Goal: Information Seeking & Learning: Find specific fact

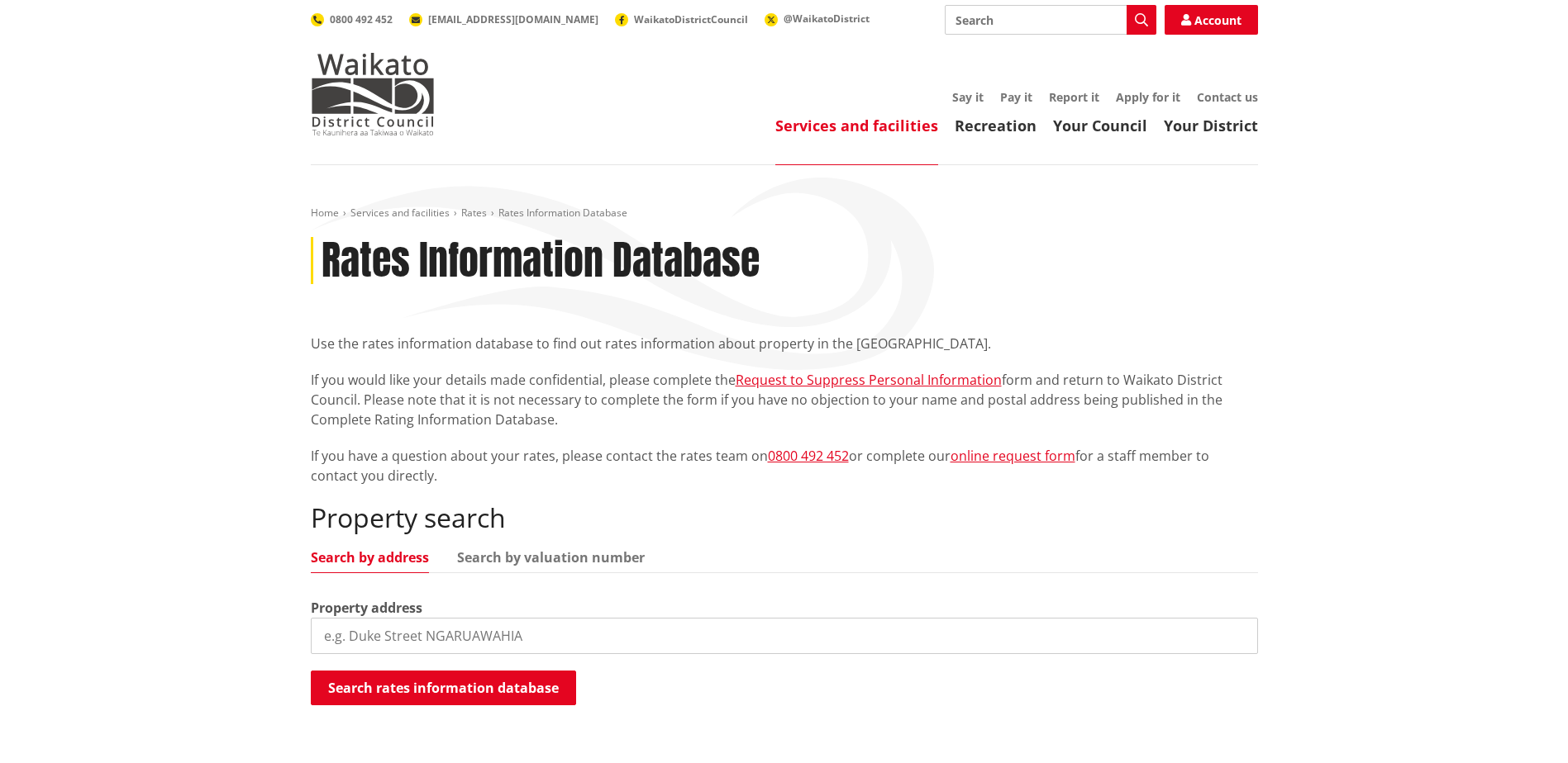
click at [333, 629] on input "search" at bounding box center [784, 636] width 947 height 36
click at [259, 426] on div "Home Services and facilities Rates Rates Information Database Rates Information…" at bounding box center [784, 478] width 1568 height 626
click at [336, 626] on input "search" at bounding box center [784, 636] width 947 height 36
type input "/"
click at [390, 690] on button "Search rates information database" at bounding box center [444, 688] width 265 height 34
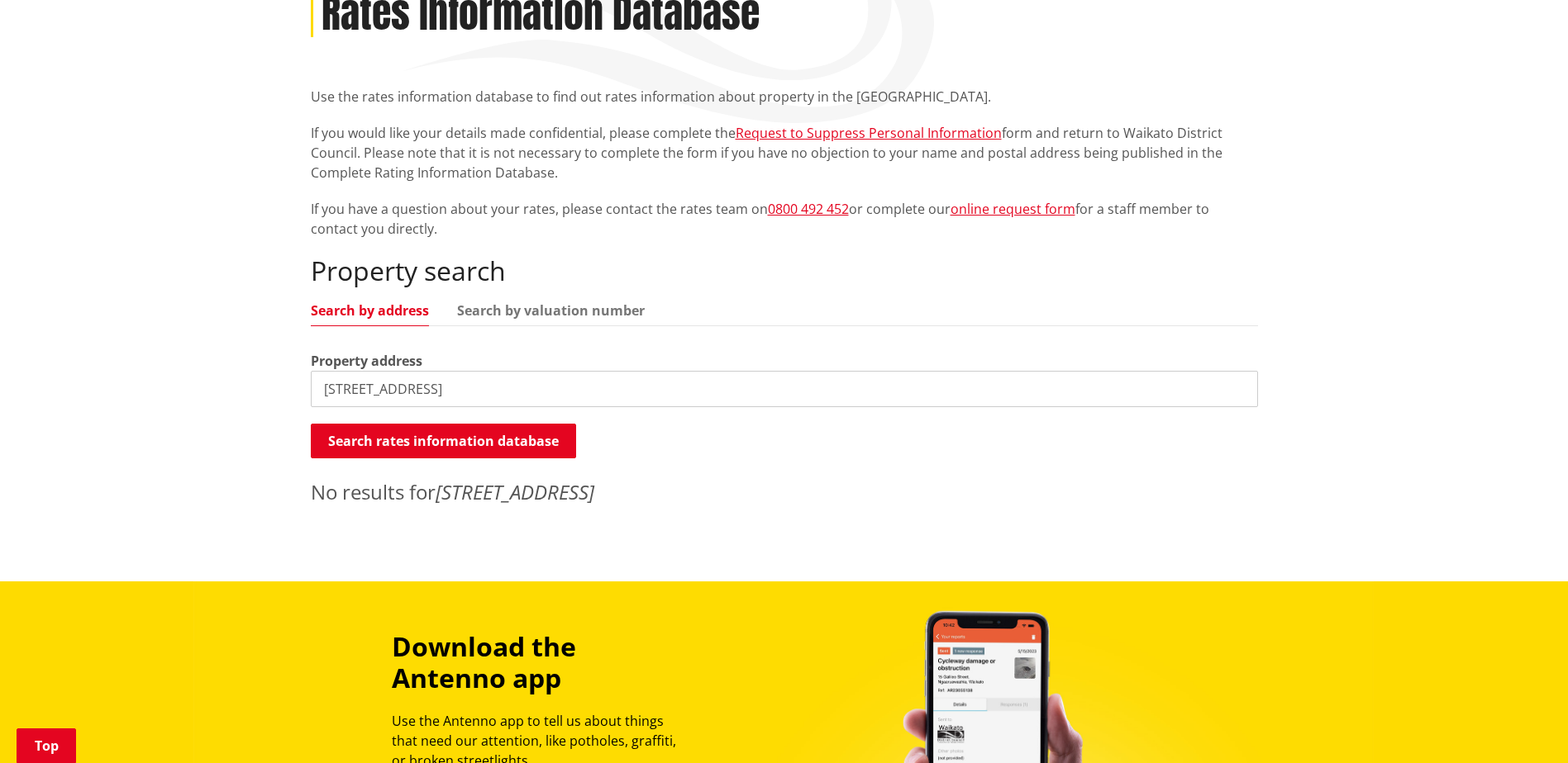
scroll to position [248, 0]
drag, startPoint x: 340, startPoint y: 388, endPoint x: 311, endPoint y: 392, distance: 29.3
click at [311, 392] on input "[STREET_ADDRESS]" at bounding box center [784, 388] width 947 height 36
click at [495, 440] on button "Search rates information database" at bounding box center [444, 440] width 265 height 34
drag, startPoint x: 344, startPoint y: 393, endPoint x: 300, endPoint y: 391, distance: 44.0
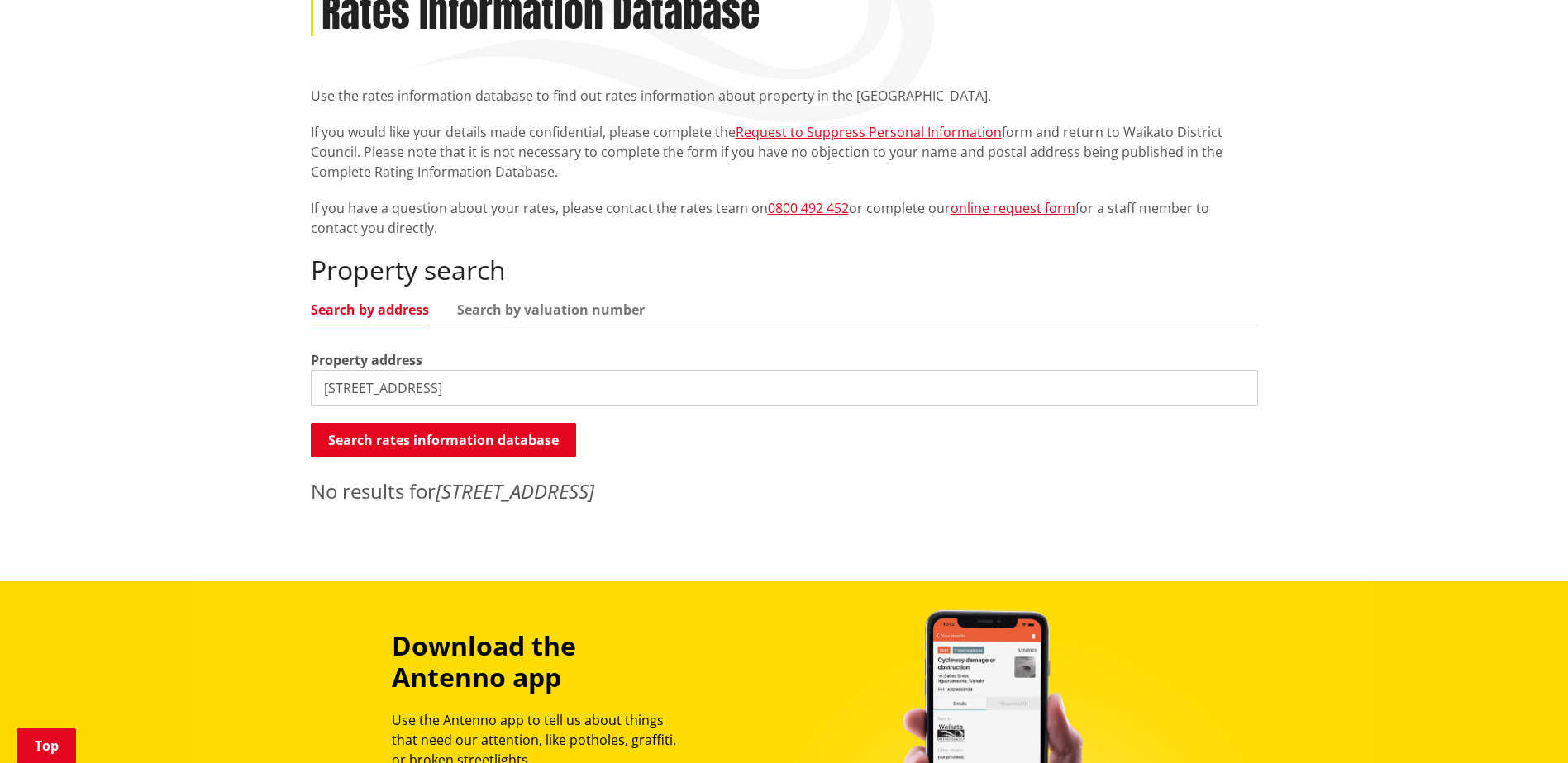
click at [300, 391] on div "Home Services and facilities Rates Rates Information Database Rates Information…" at bounding box center [784, 237] width 972 height 556
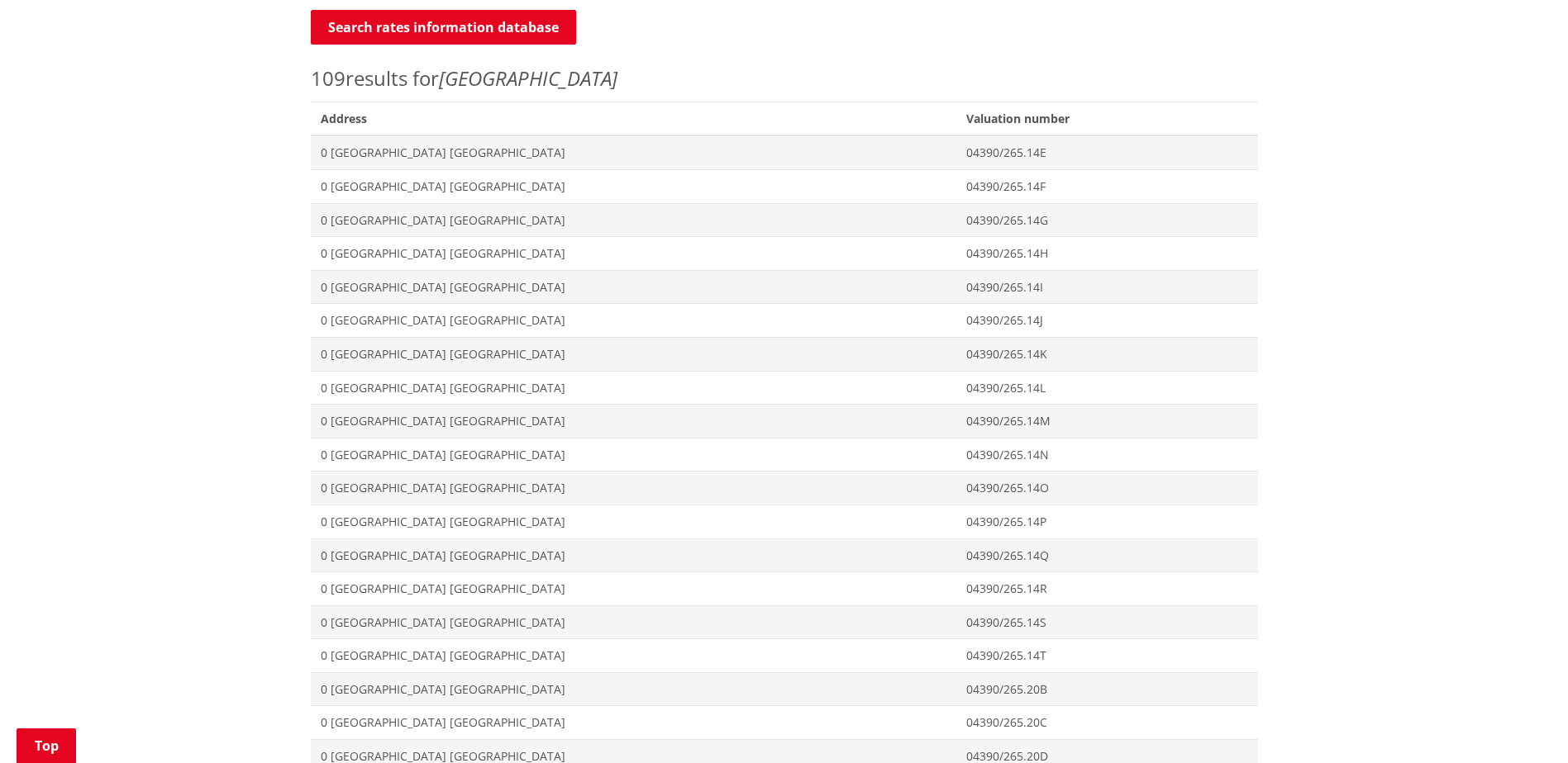
scroll to position [0, 0]
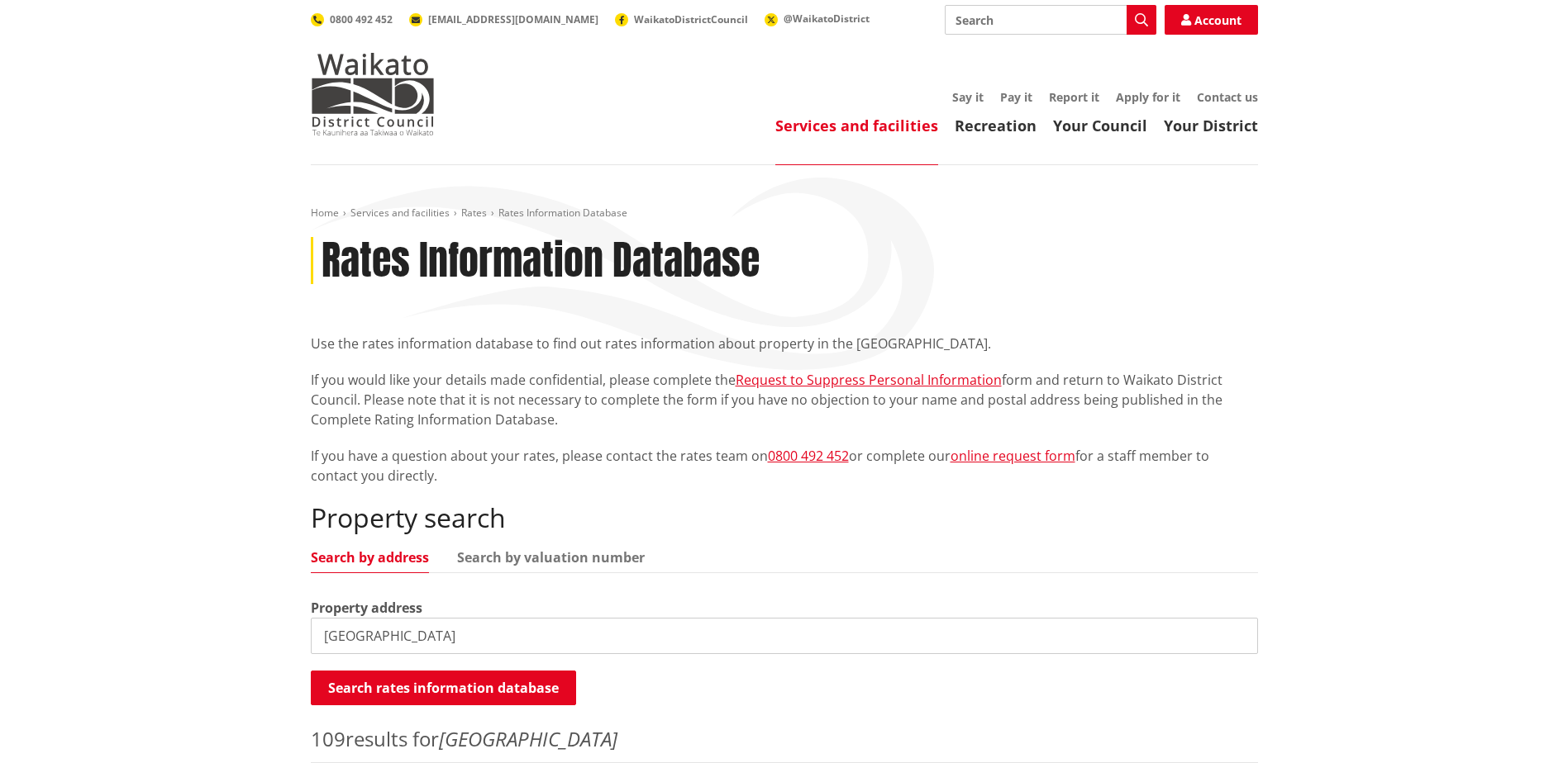
drag, startPoint x: 324, startPoint y: 638, endPoint x: 486, endPoint y: 721, distance: 182.0
click at [324, 638] on input "[GEOGRAPHIC_DATA]" at bounding box center [784, 636] width 947 height 36
click at [435, 686] on button "Search rates information database" at bounding box center [444, 688] width 265 height 34
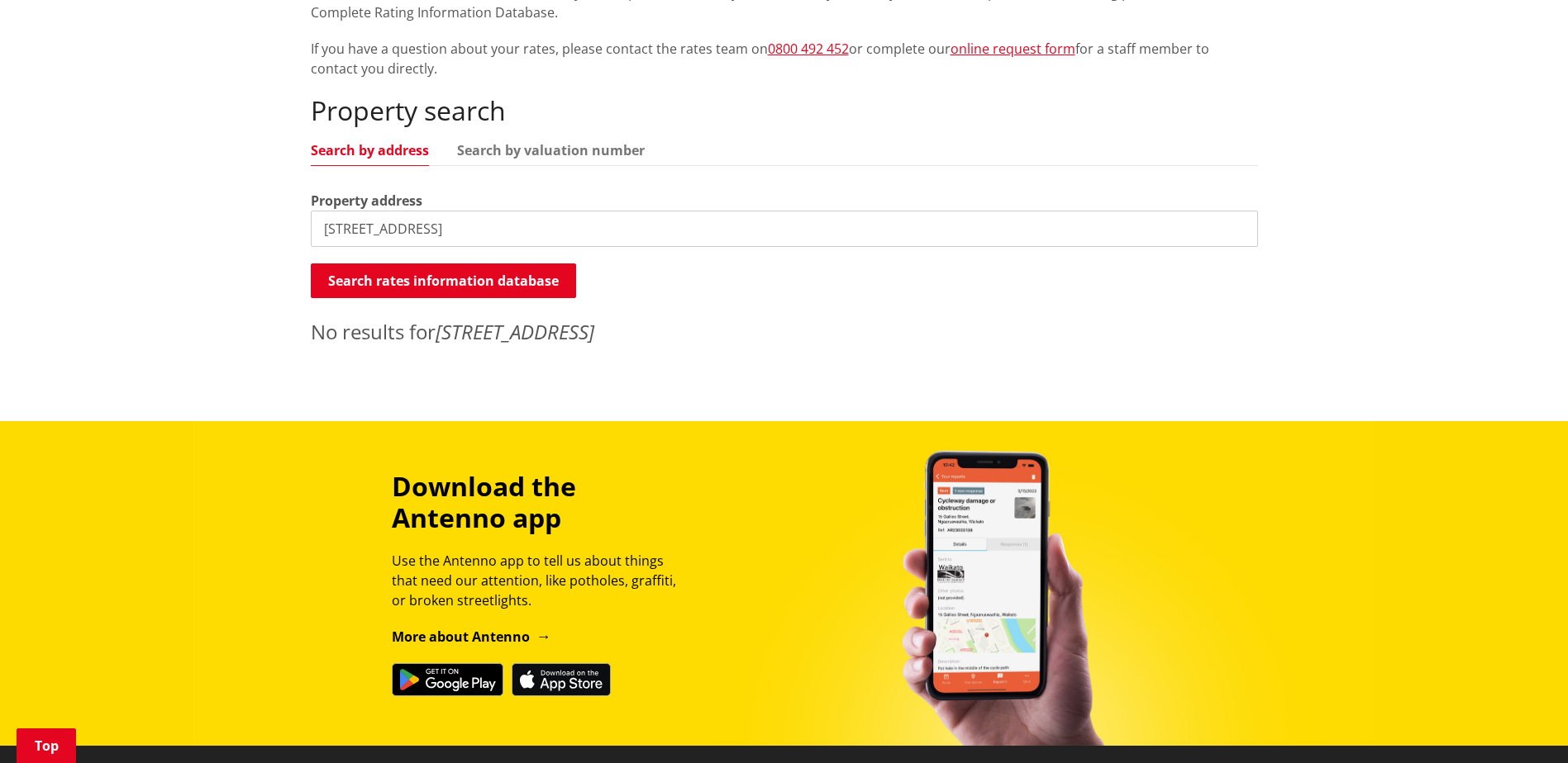
scroll to position [413, 0]
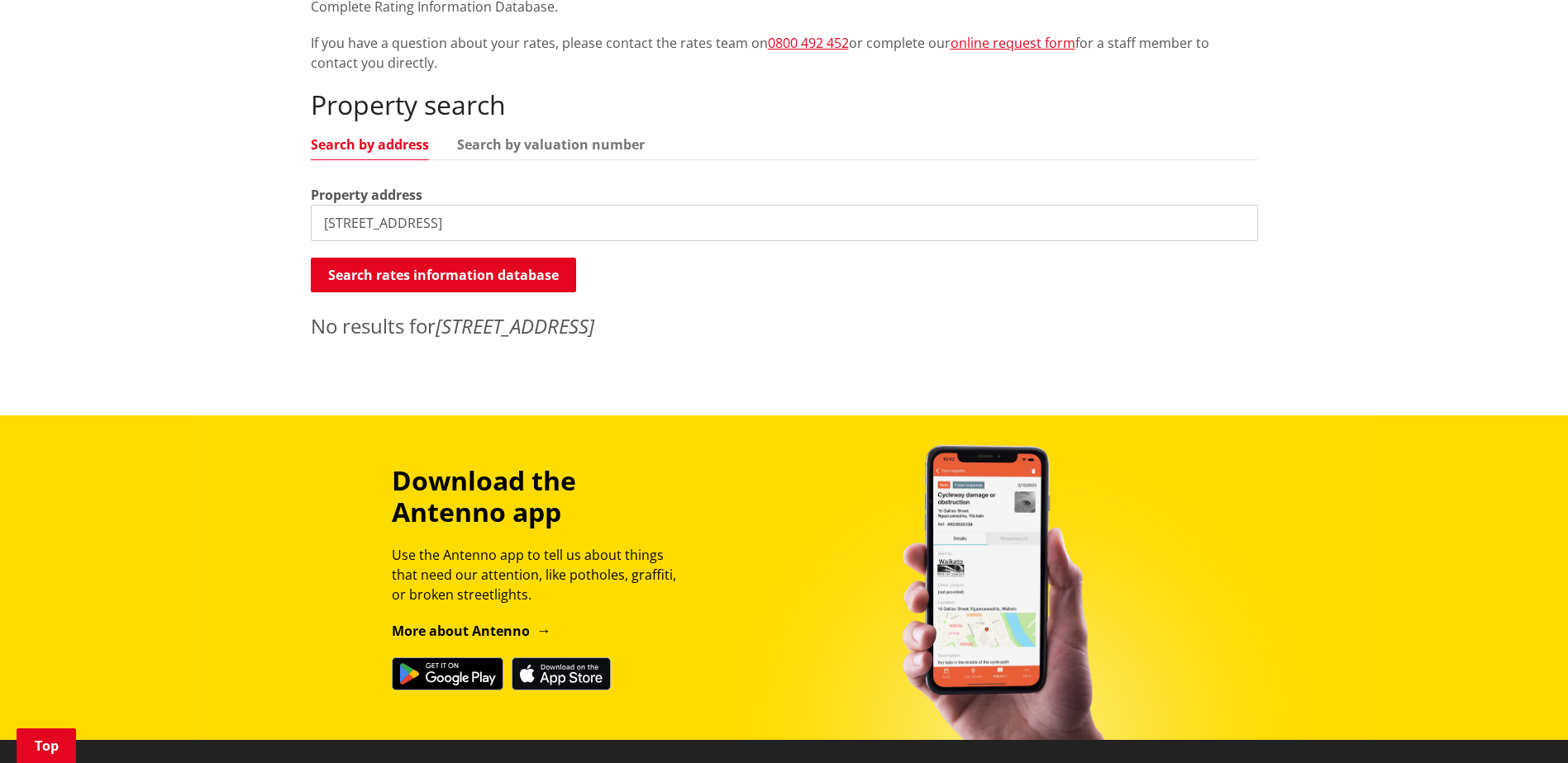
drag, startPoint x: 355, startPoint y: 226, endPoint x: 313, endPoint y: 237, distance: 43.4
click at [313, 237] on input "[STREET_ADDRESS]" at bounding box center [784, 223] width 947 height 36
click at [442, 273] on button "Search rates information database" at bounding box center [444, 275] width 265 height 34
drag, startPoint x: 342, startPoint y: 224, endPoint x: 304, endPoint y: 225, distance: 38.0
click at [304, 225] on div "Home Services and facilities Rates Rates Information Database Rates Information…" at bounding box center [784, 71] width 972 height 556
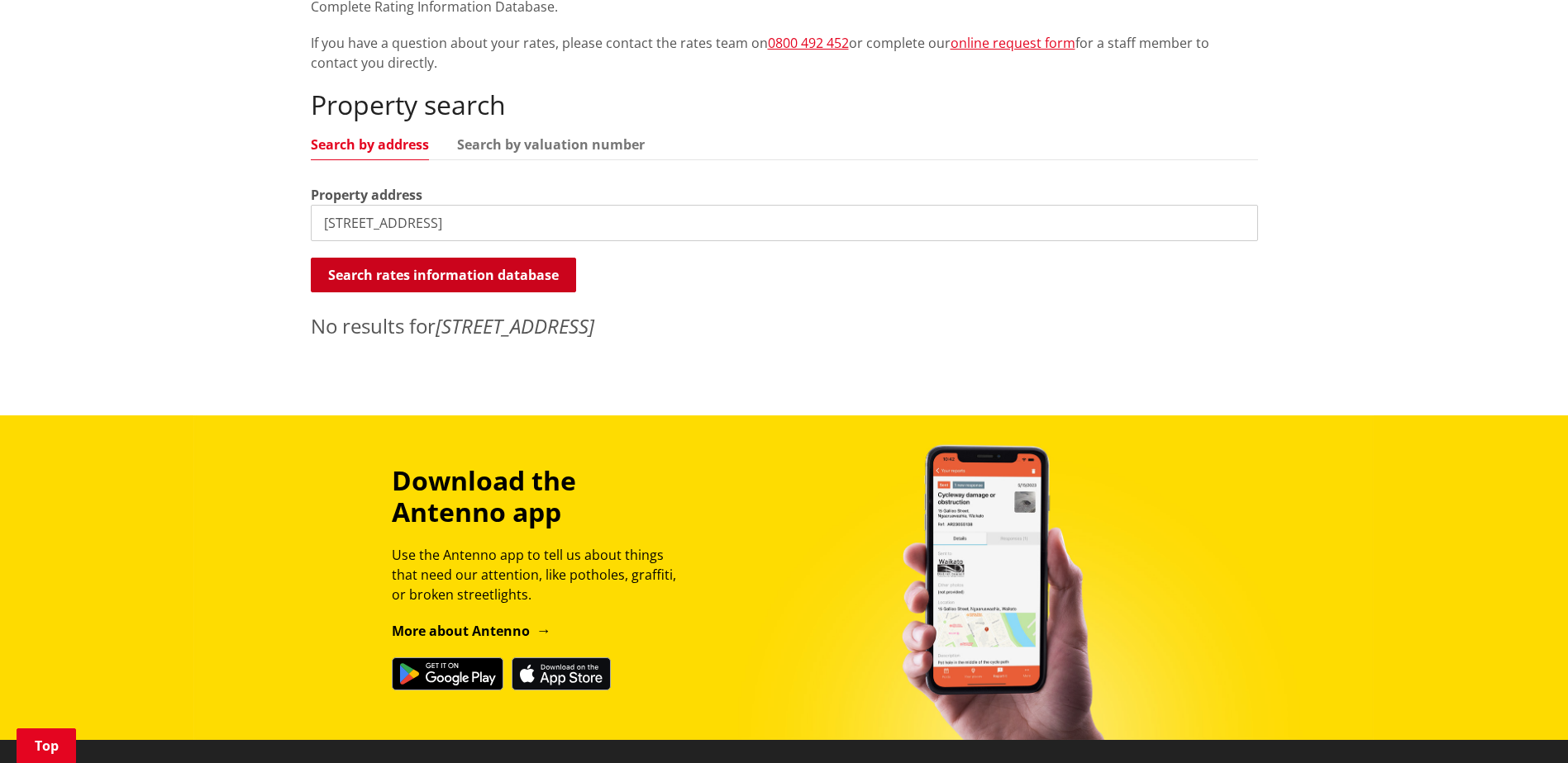
click at [419, 278] on button "Search rates information database" at bounding box center [444, 275] width 265 height 34
drag, startPoint x: 382, startPoint y: 221, endPoint x: 134, endPoint y: 228, distance: 248.1
click at [134, 228] on div "Home Services and facilities Rates Rates Information Database Rates Information…" at bounding box center [784, 83] width 1568 height 663
click at [496, 279] on button "Search rates information database" at bounding box center [444, 275] width 265 height 34
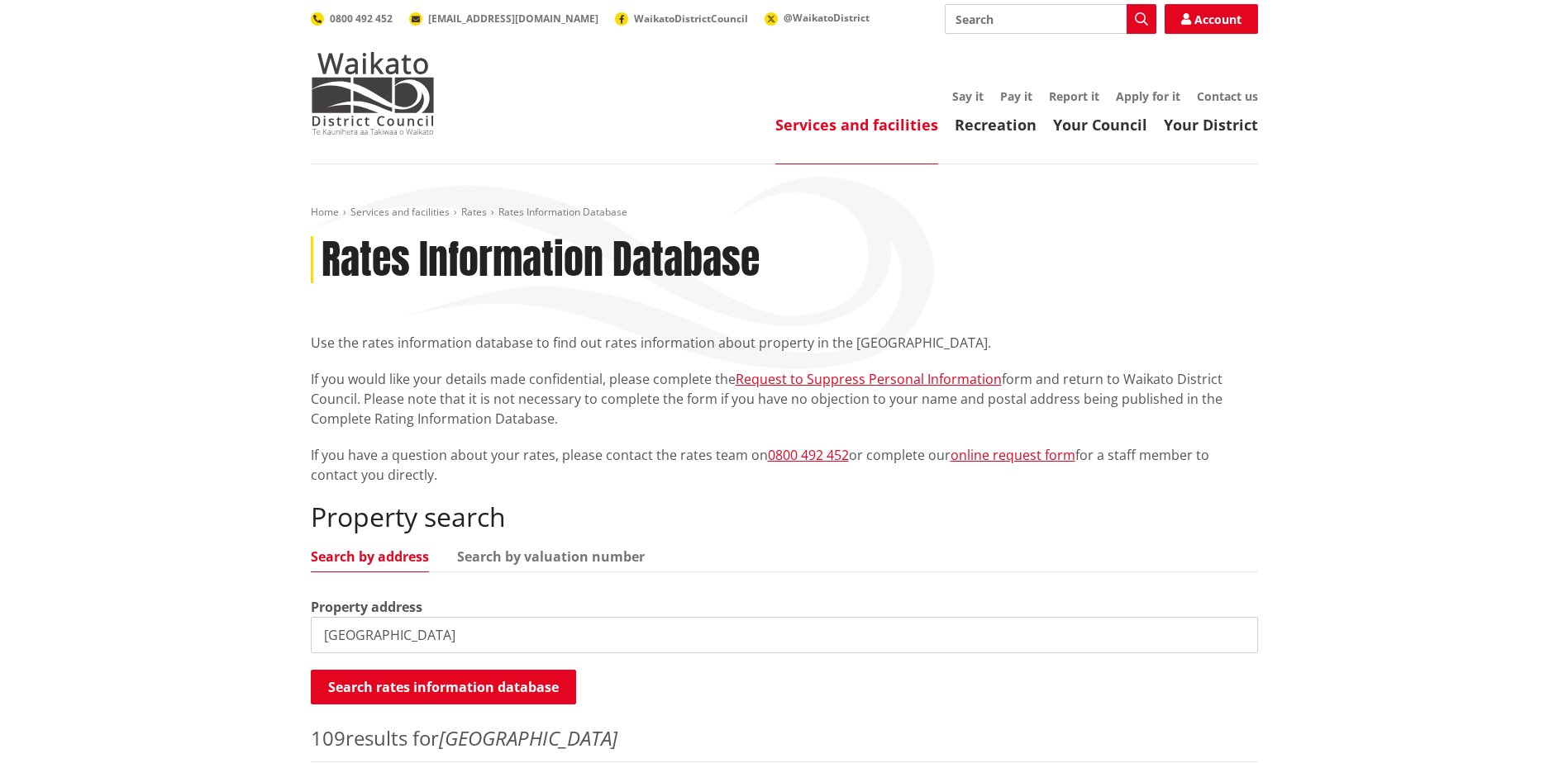
scroll to position [0, 0]
click at [552, 554] on link "Search by valuation number" at bounding box center [551, 558] width 188 height 13
drag, startPoint x: 348, startPoint y: 635, endPoint x: 122, endPoint y: 636, distance: 226.0
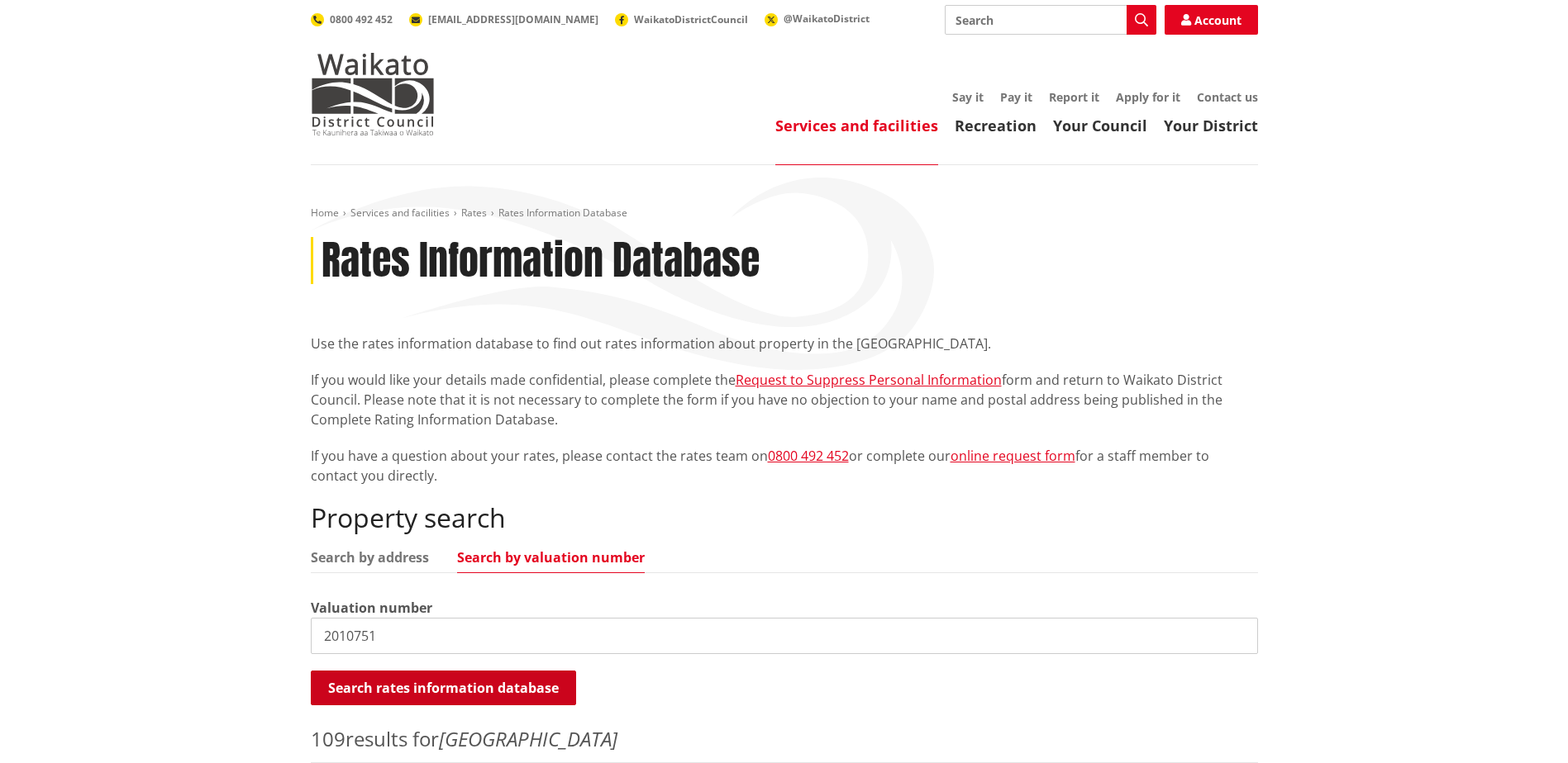
click at [354, 682] on button "Search rates information database" at bounding box center [444, 688] width 265 height 34
click at [399, 635] on input "2010751" at bounding box center [784, 636] width 947 height 36
click at [407, 688] on button "Search rates information database" at bounding box center [444, 688] width 265 height 34
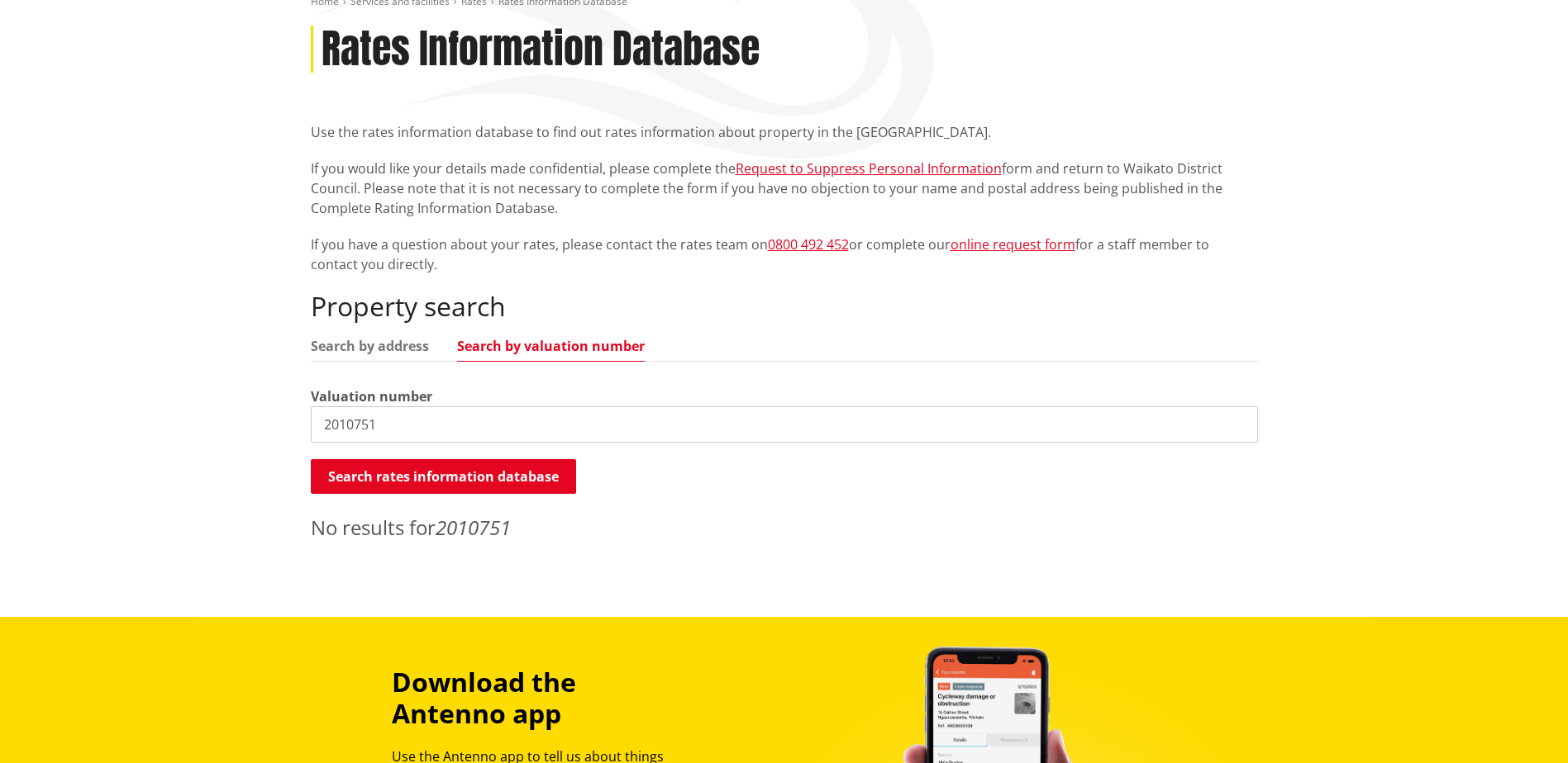
scroll to position [330, 0]
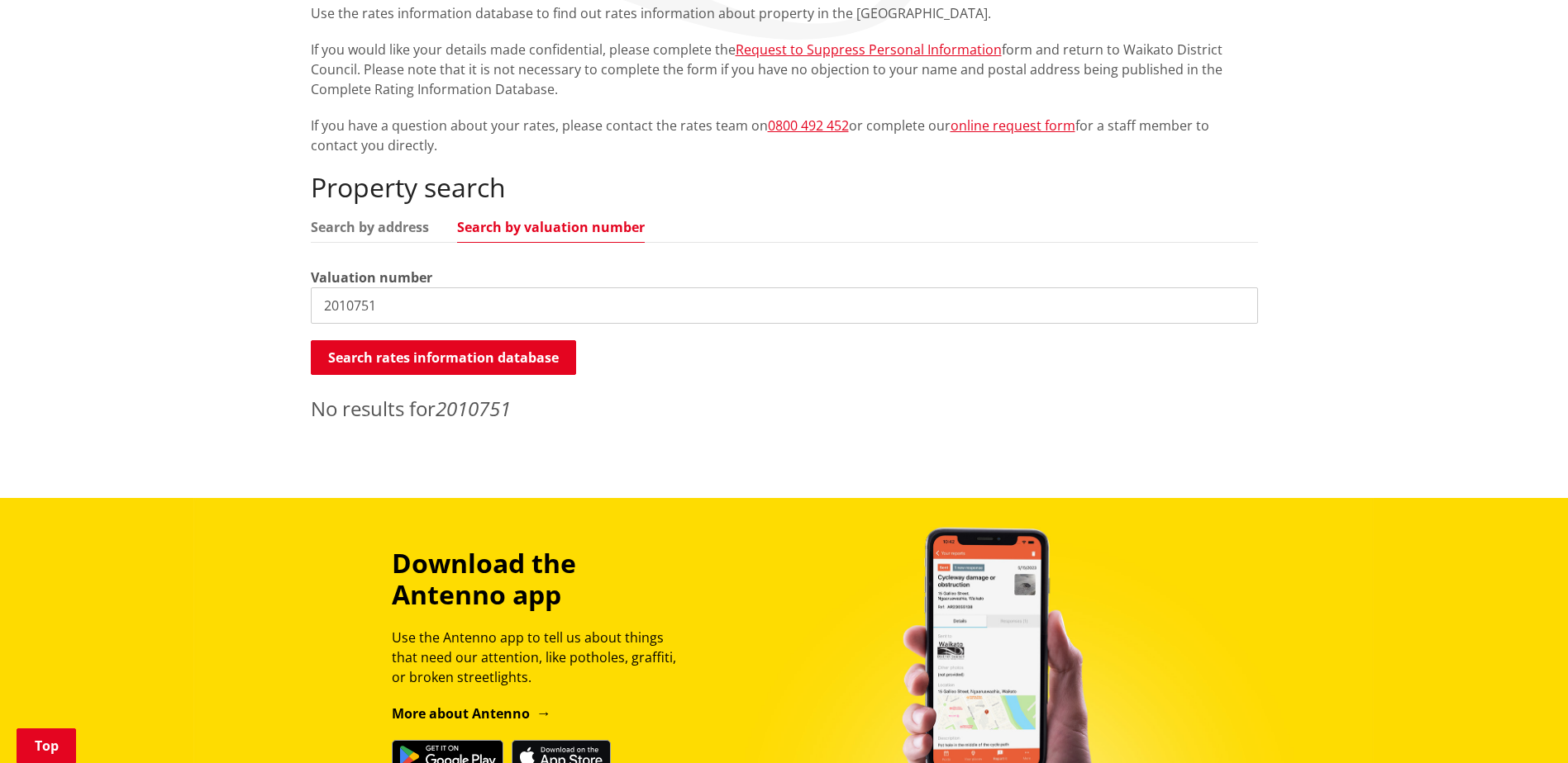
drag, startPoint x: 409, startPoint y: 298, endPoint x: 260, endPoint y: 299, distance: 149.0
click at [260, 299] on div "Home Services and facilities Rates Rates Information Database Rates Information…" at bounding box center [784, 166] width 1568 height 663
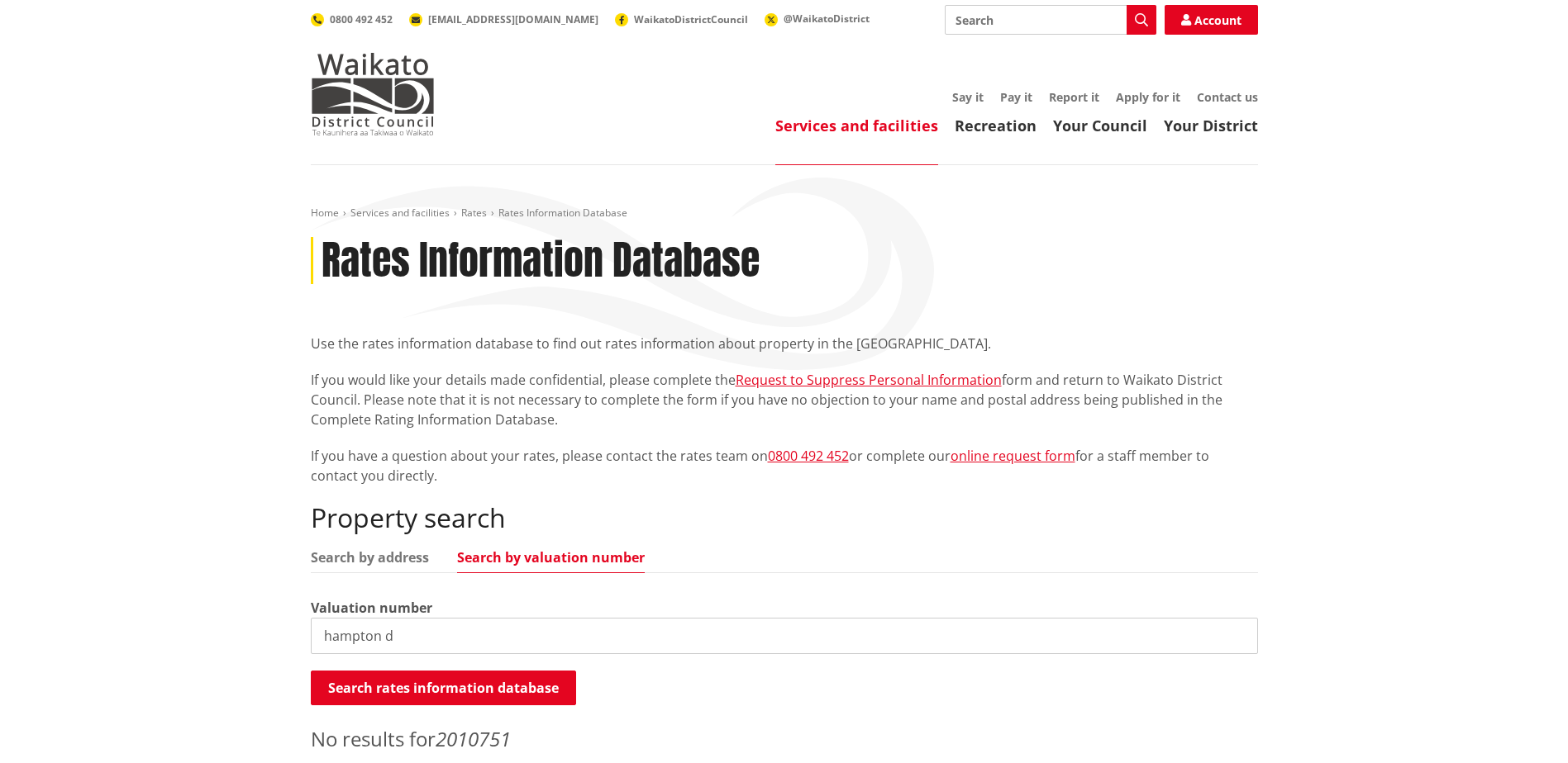
click at [409, 644] on input "hampton d" at bounding box center [784, 636] width 947 height 36
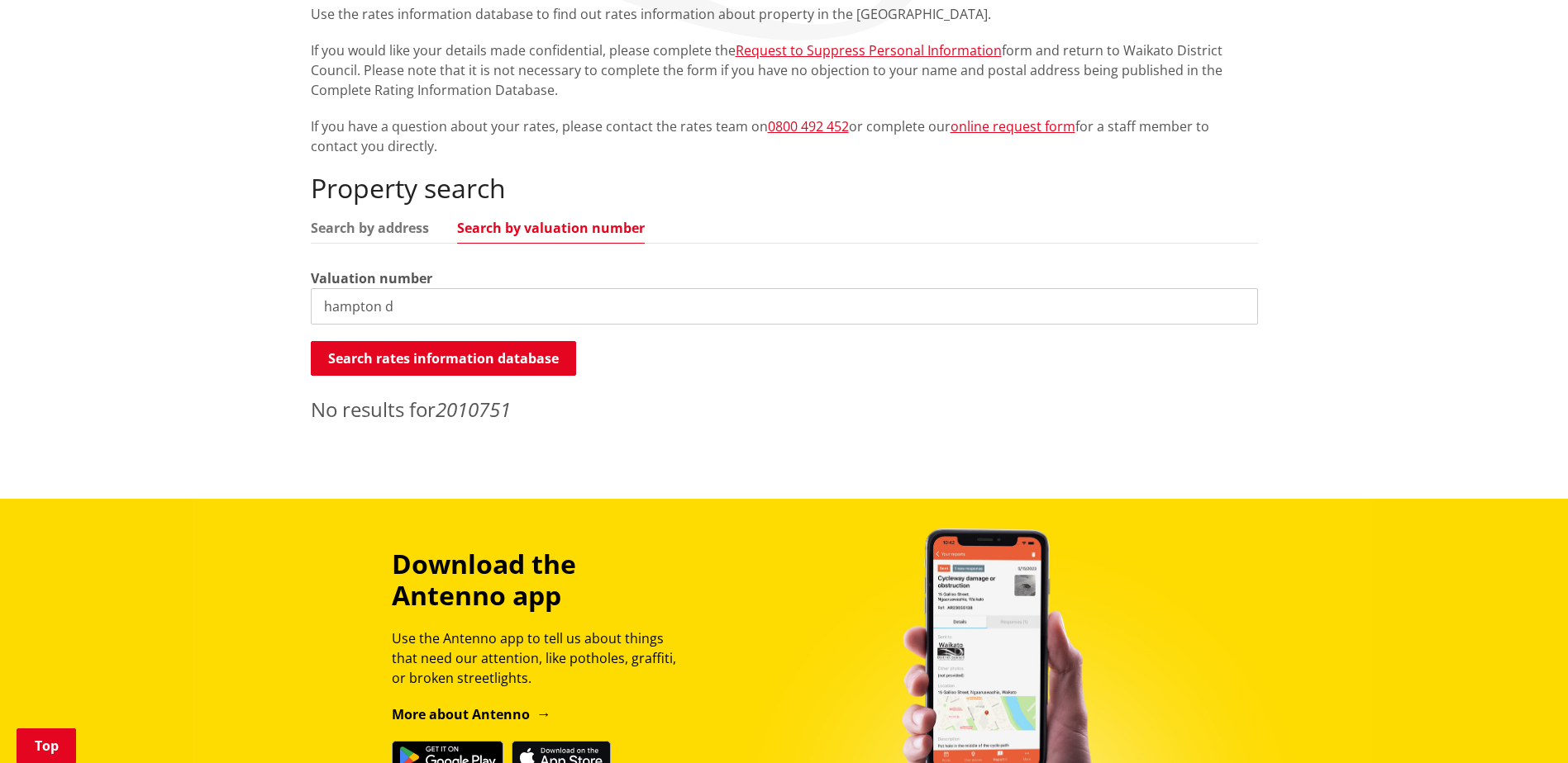
scroll to position [330, 0]
click at [583, 231] on link "Search by valuation number" at bounding box center [551, 227] width 188 height 13
click at [357, 234] on link "Search by address" at bounding box center [370, 227] width 118 height 13
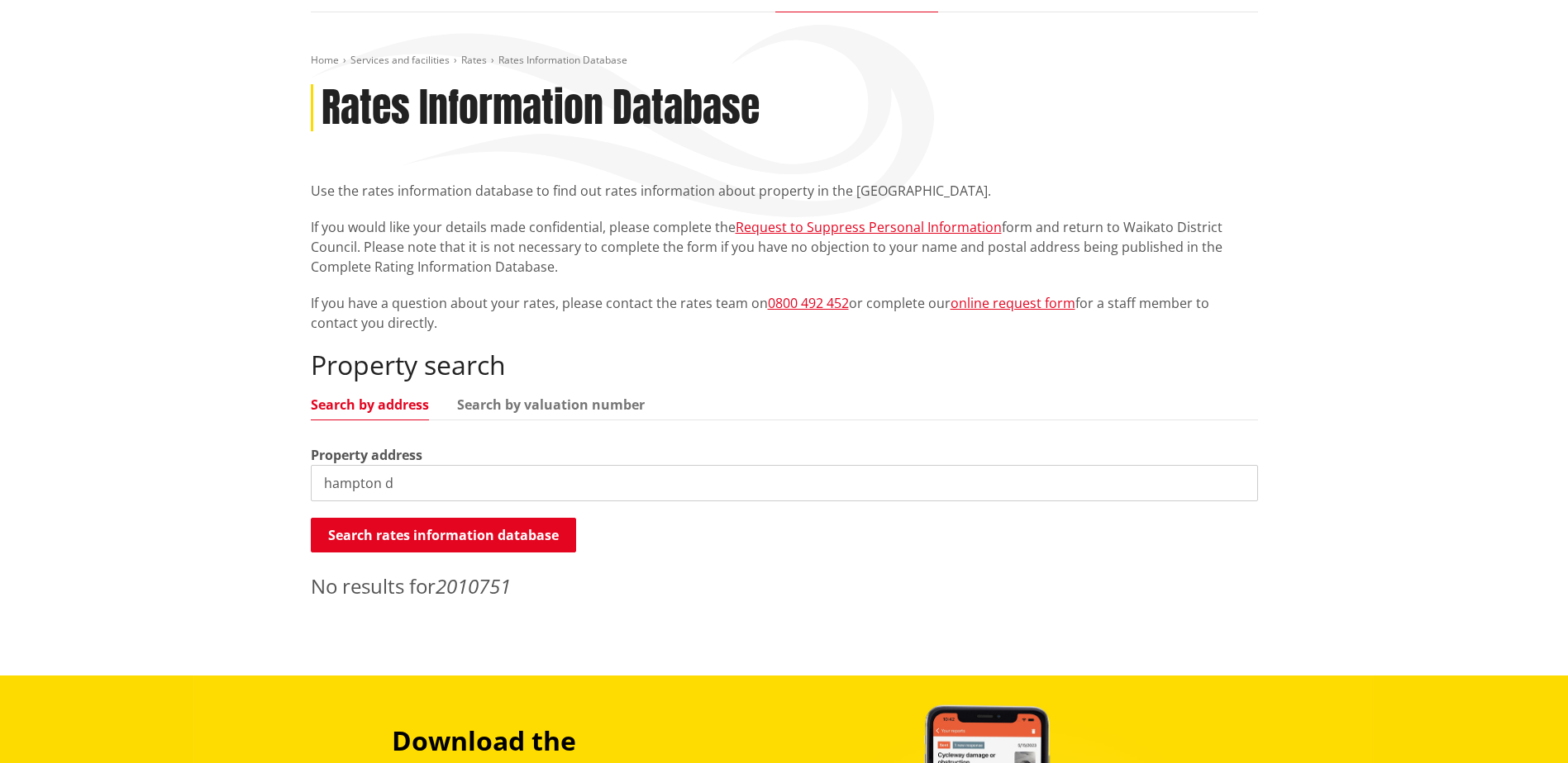
scroll to position [0, 0]
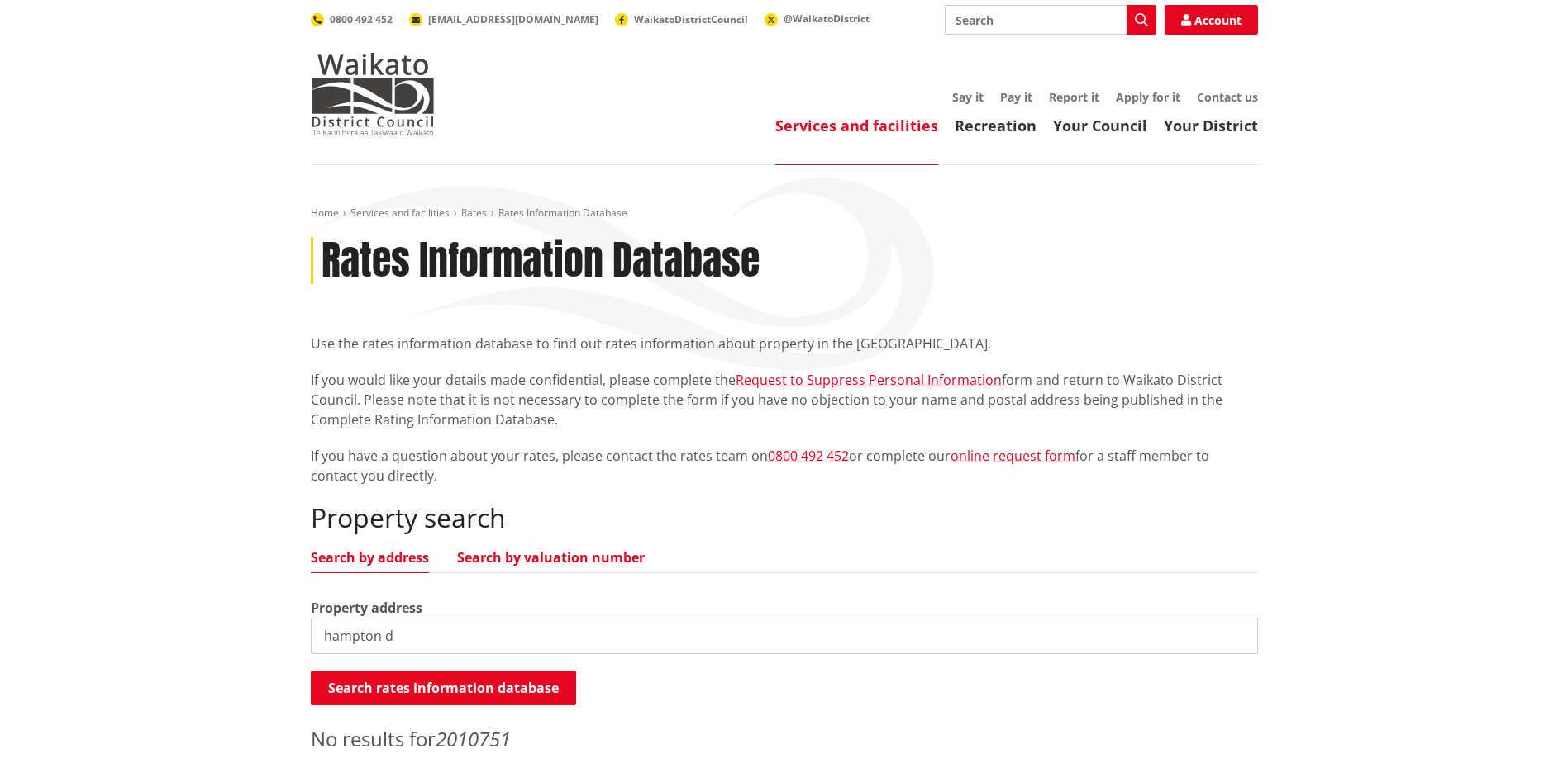
click at [522, 551] on link "Search by valuation number" at bounding box center [551, 558] width 188 height 13
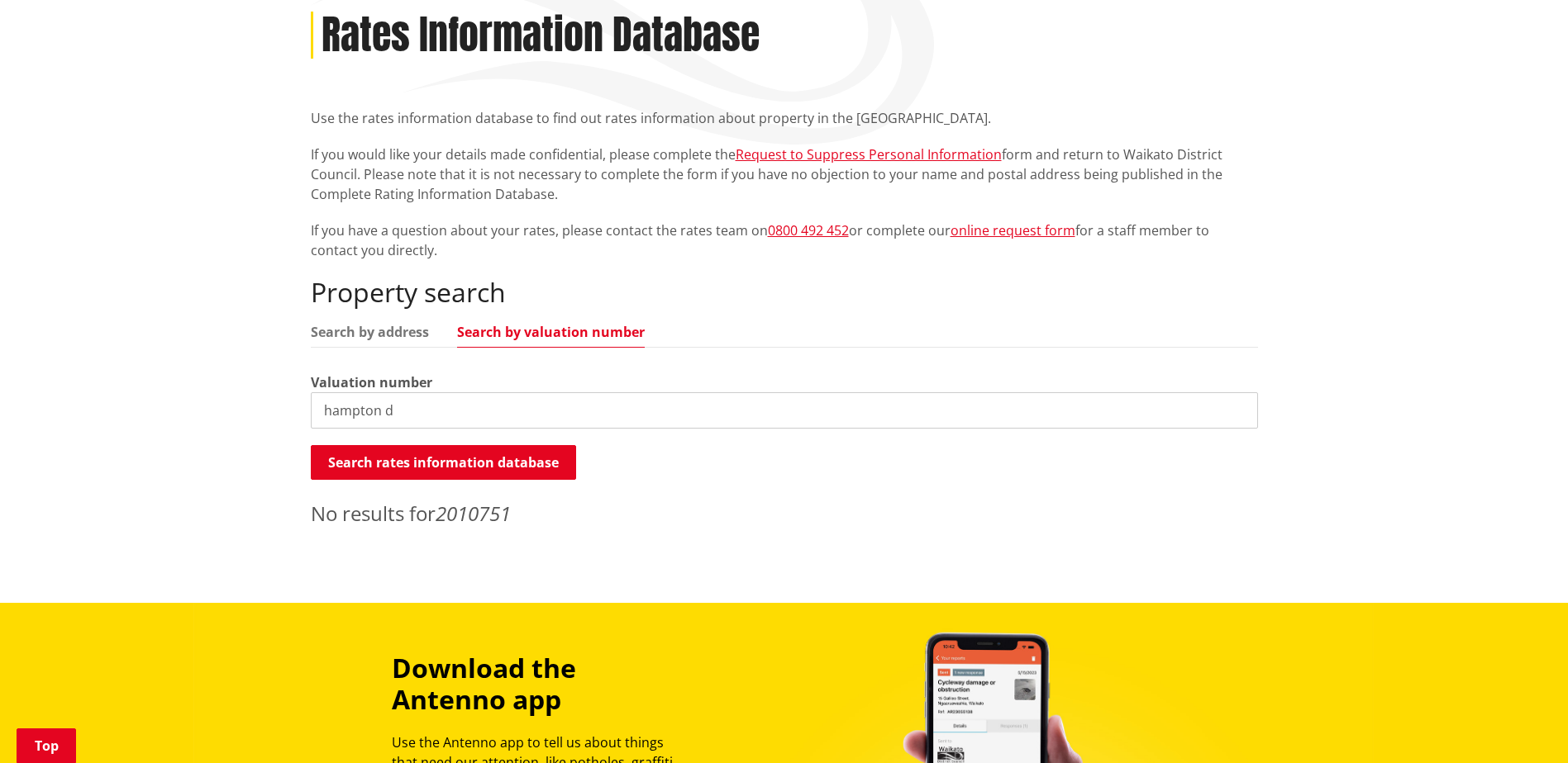
scroll to position [248, 0]
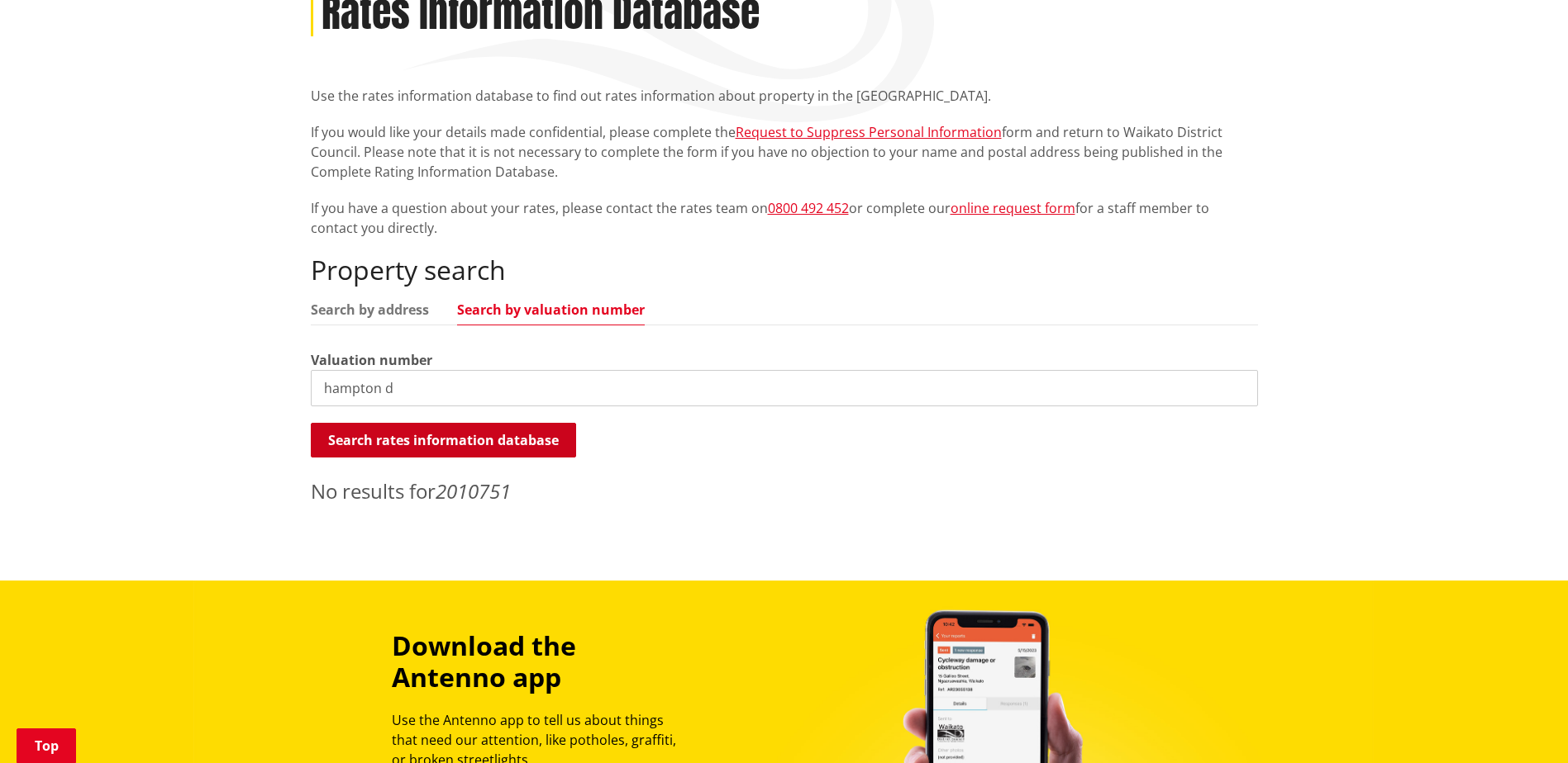
click at [380, 436] on button "Search rates information database" at bounding box center [444, 440] width 265 height 34
click at [361, 307] on link "Search by address" at bounding box center [370, 310] width 118 height 13
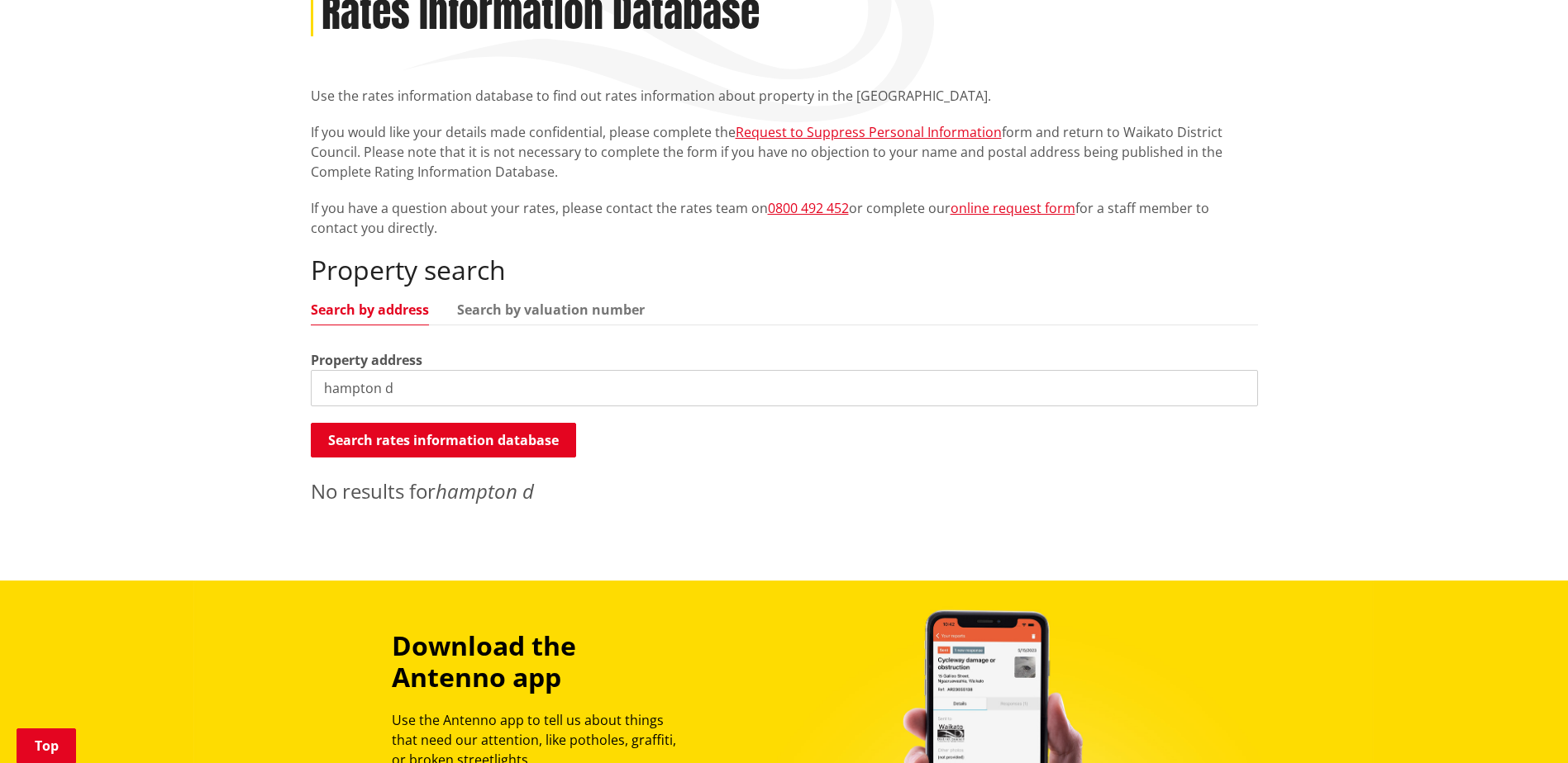
click at [397, 304] on link "Search by address" at bounding box center [370, 310] width 118 height 13
click at [417, 379] on input "hampton d" at bounding box center [784, 388] width 947 height 36
click at [367, 319] on ul "Search by address Search by valuation number" at bounding box center [784, 314] width 947 height 22
click at [397, 373] on input "hampton d" at bounding box center [784, 388] width 947 height 36
drag, startPoint x: 409, startPoint y: 382, endPoint x: 167, endPoint y: 399, distance: 242.6
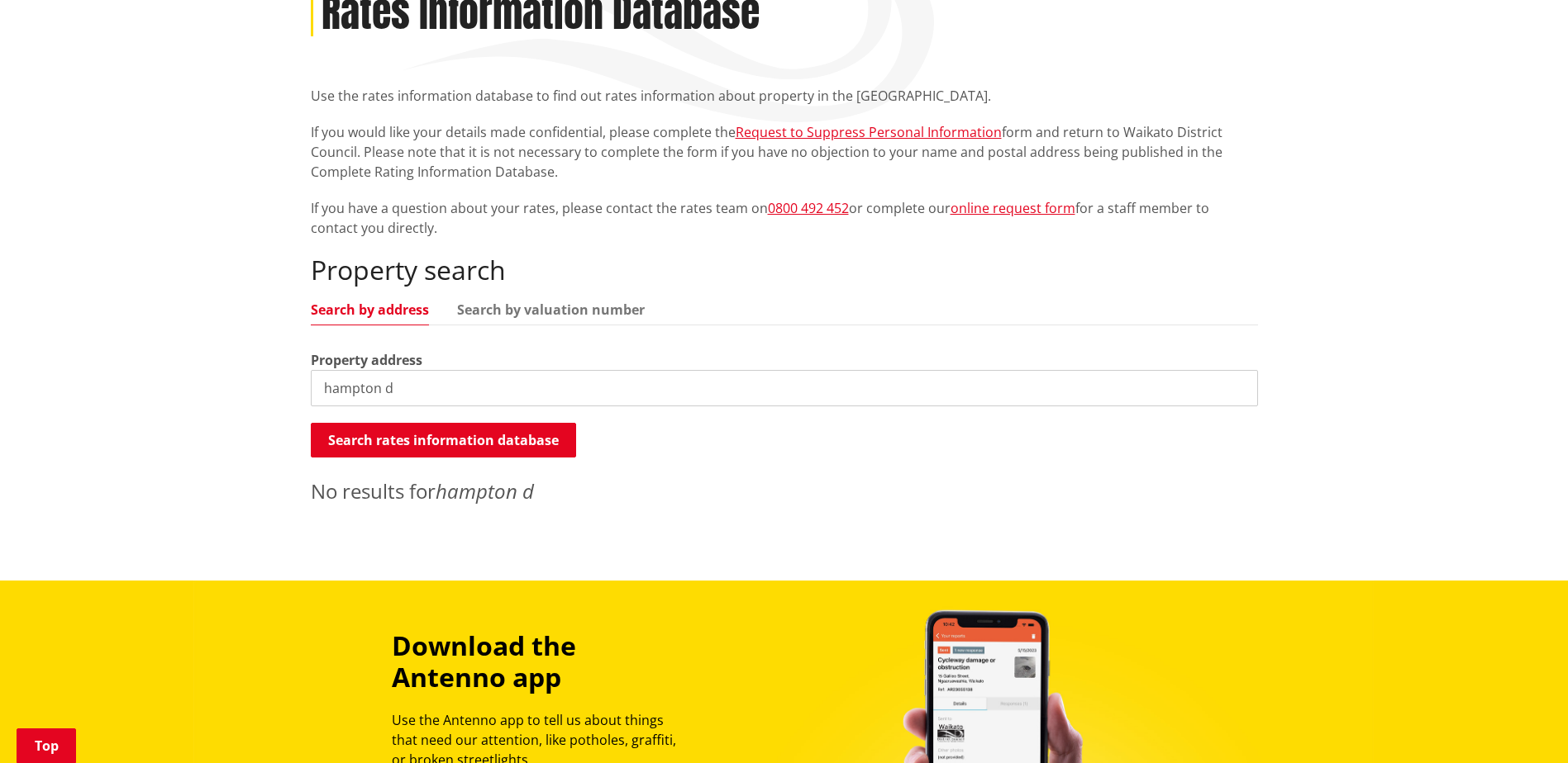
click at [167, 399] on div "Home Services and facilities Rates Rates Information Database Rates Information…" at bounding box center [784, 248] width 1568 height 663
click at [579, 310] on link "Search by valuation number" at bounding box center [551, 310] width 188 height 13
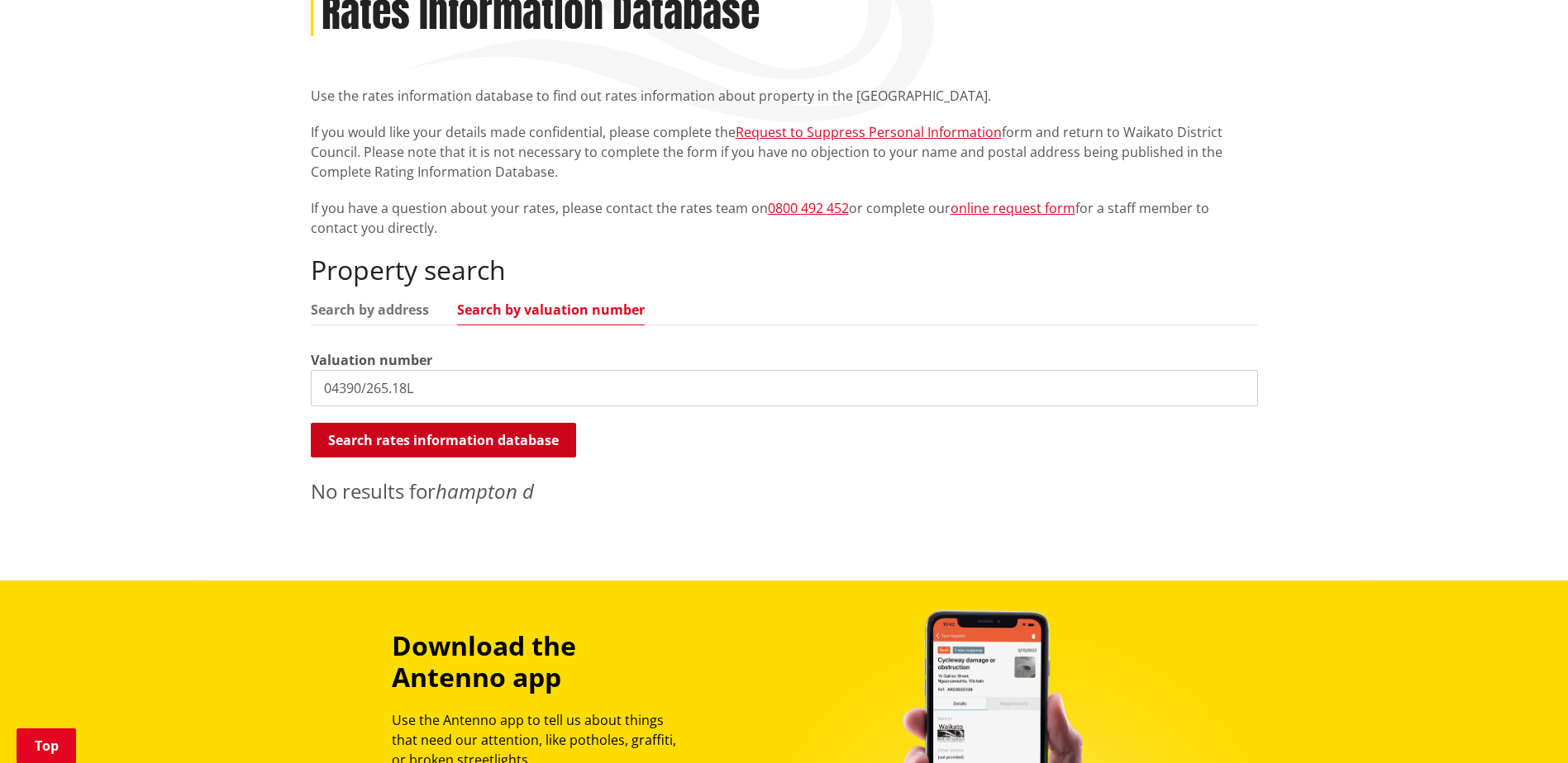
type input "04390/265.18L"
click at [510, 439] on button "Search rates information database" at bounding box center [444, 440] width 265 height 34
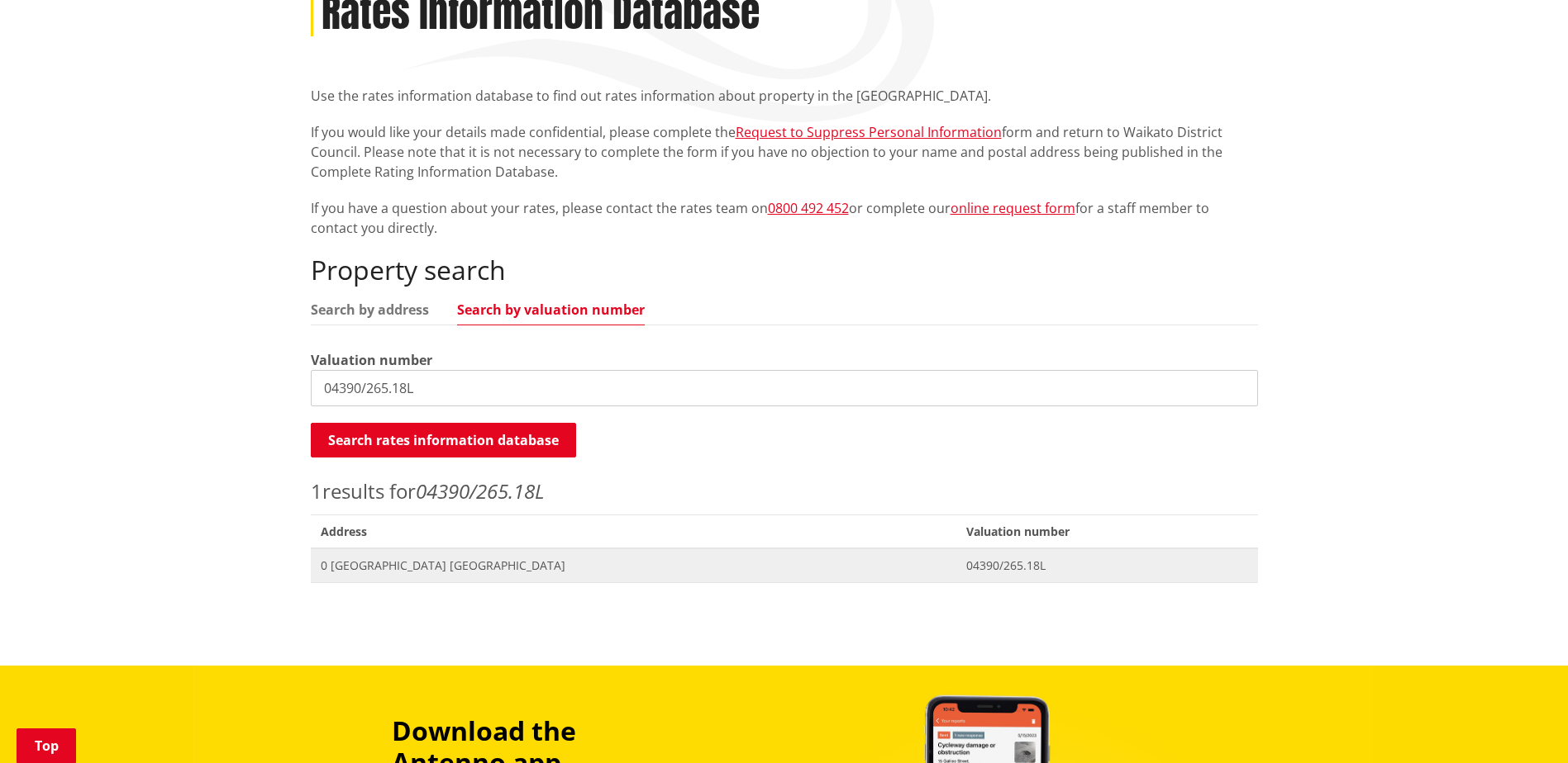
click at [996, 565] on span "04390/265.18L" at bounding box center [1106, 566] width 281 height 16
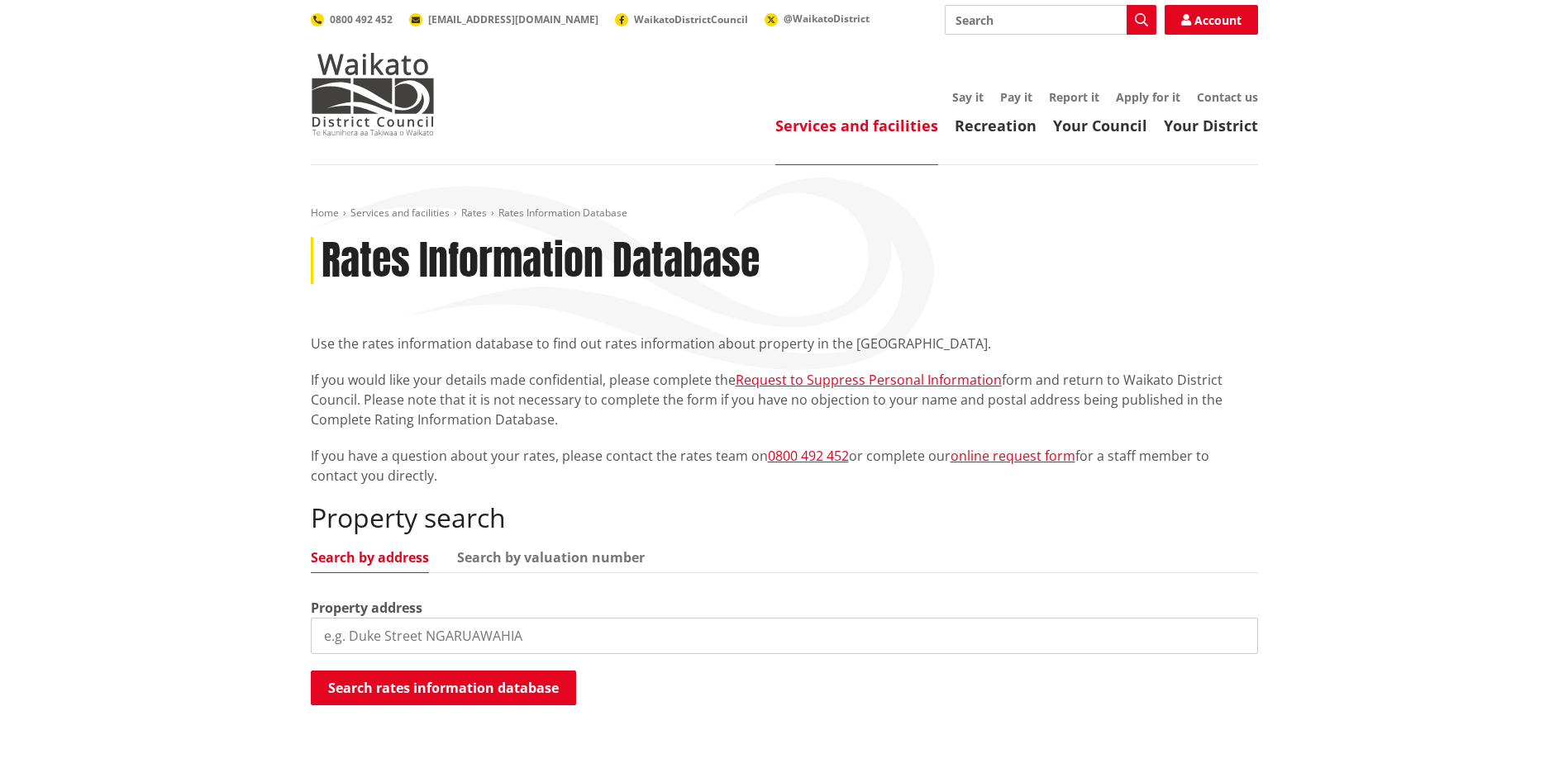
scroll to position [248, 0]
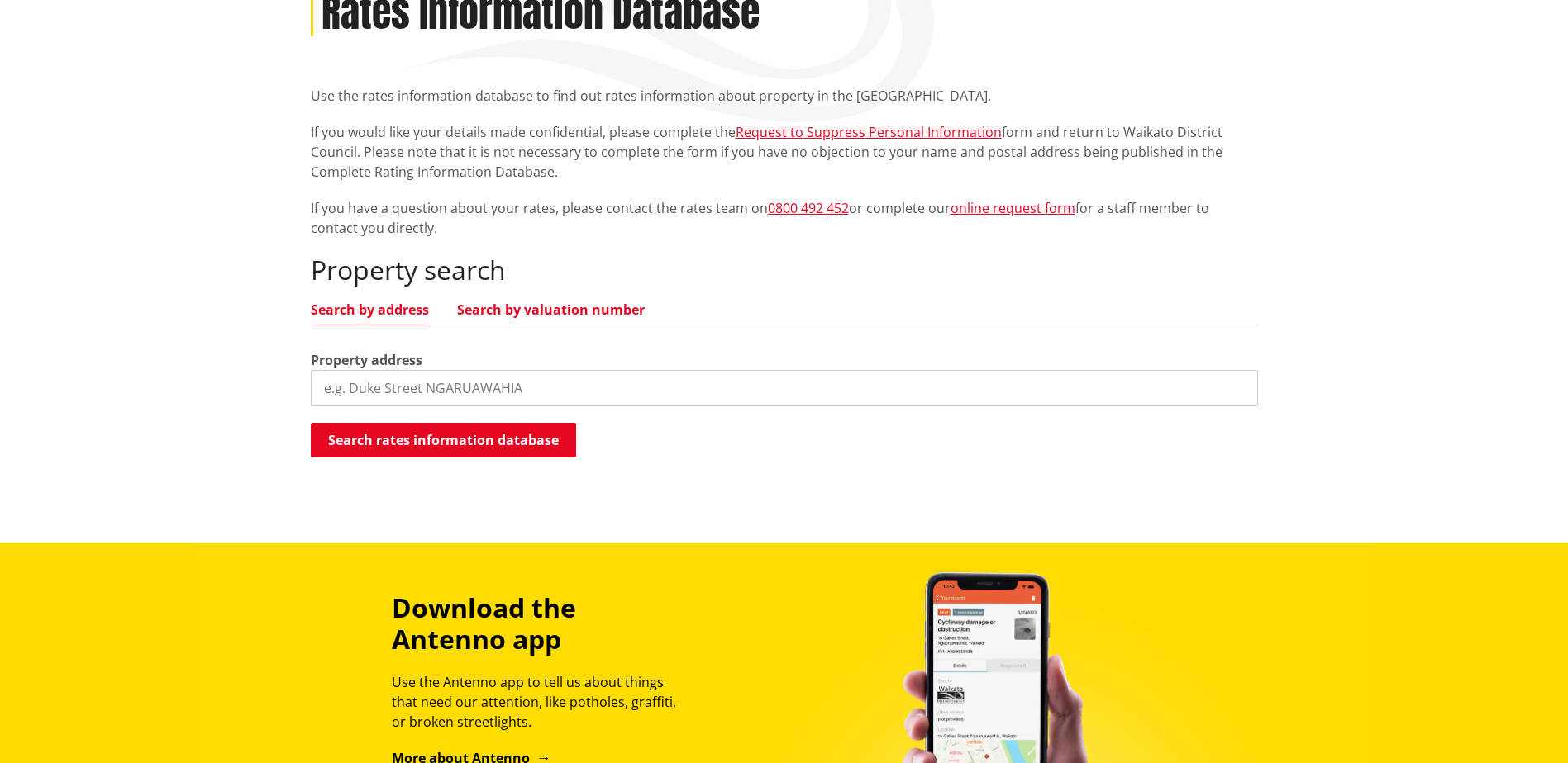
click at [533, 307] on link "Search by valuation number" at bounding box center [551, 310] width 188 height 13
drag, startPoint x: 460, startPoint y: 389, endPoint x: 306, endPoint y: 396, distance: 154.2
click at [306, 396] on div "Home Services and facilities Rates Rates Information Database Rates Information…" at bounding box center [784, 217] width 972 height 518
type input "04390/265.22B"
click at [432, 441] on button "Search rates information database" at bounding box center [444, 440] width 265 height 34
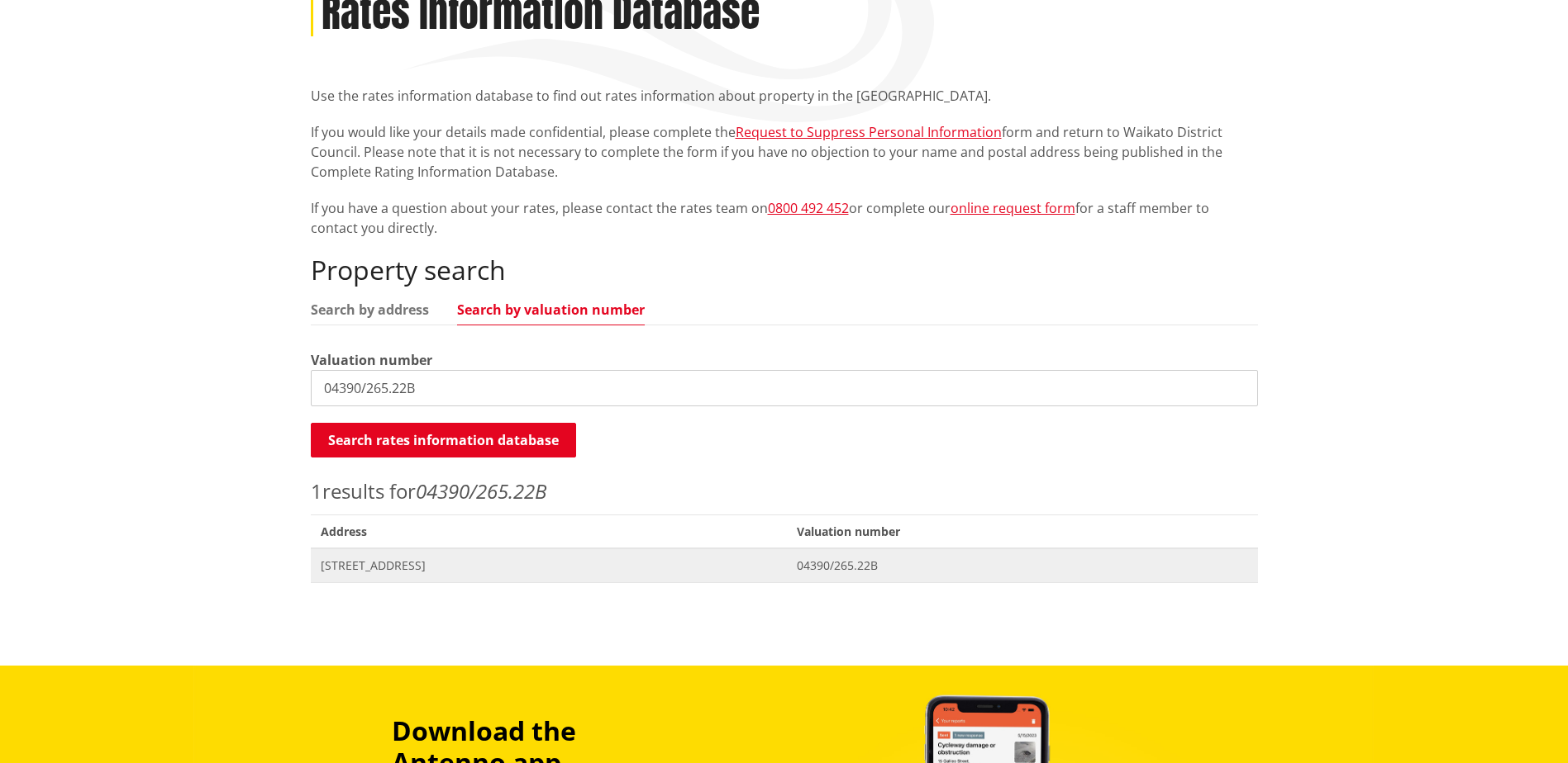
click at [1000, 564] on span "04390/265.22B" at bounding box center [1022, 566] width 450 height 16
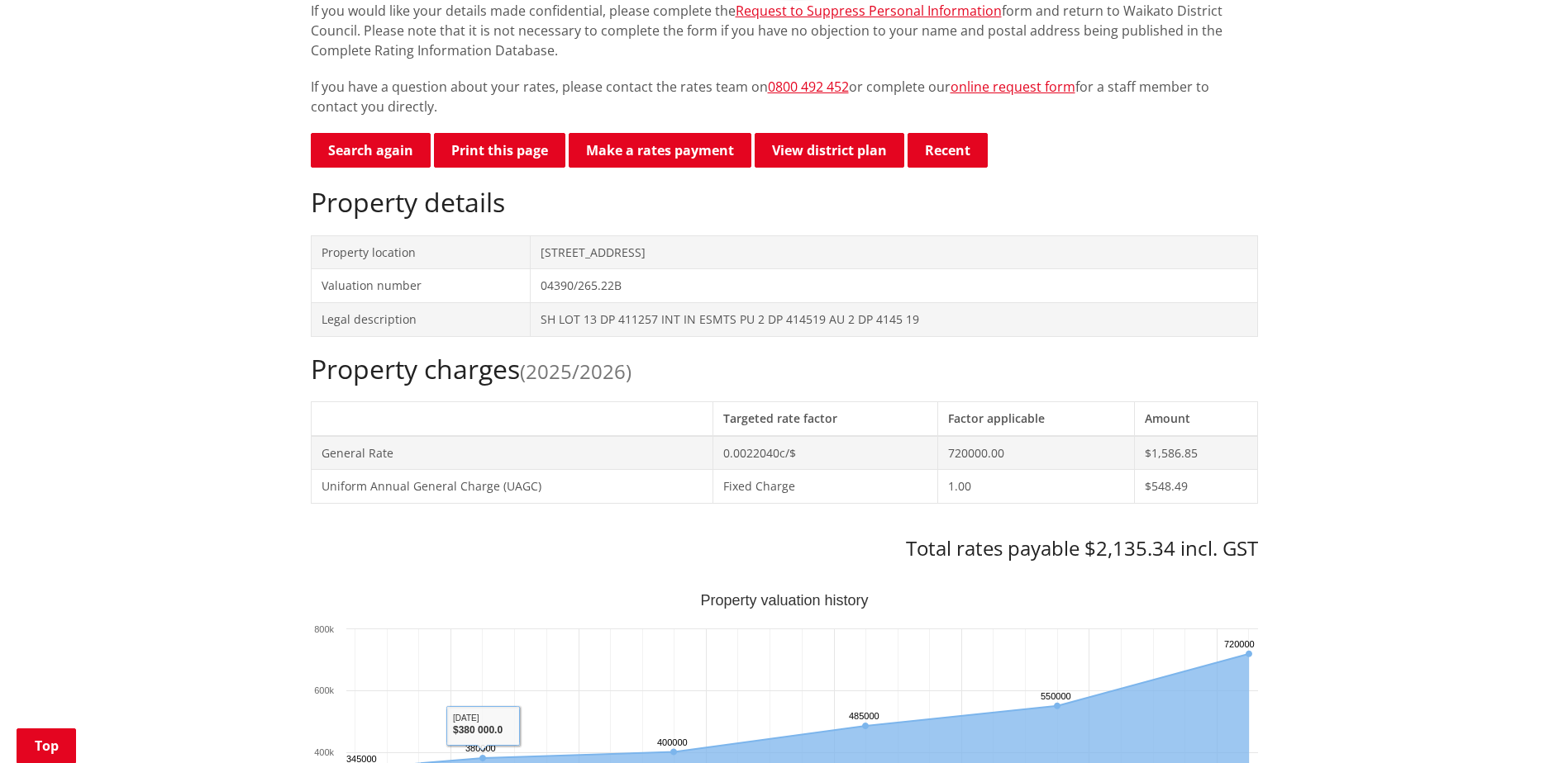
scroll to position [330, 0]
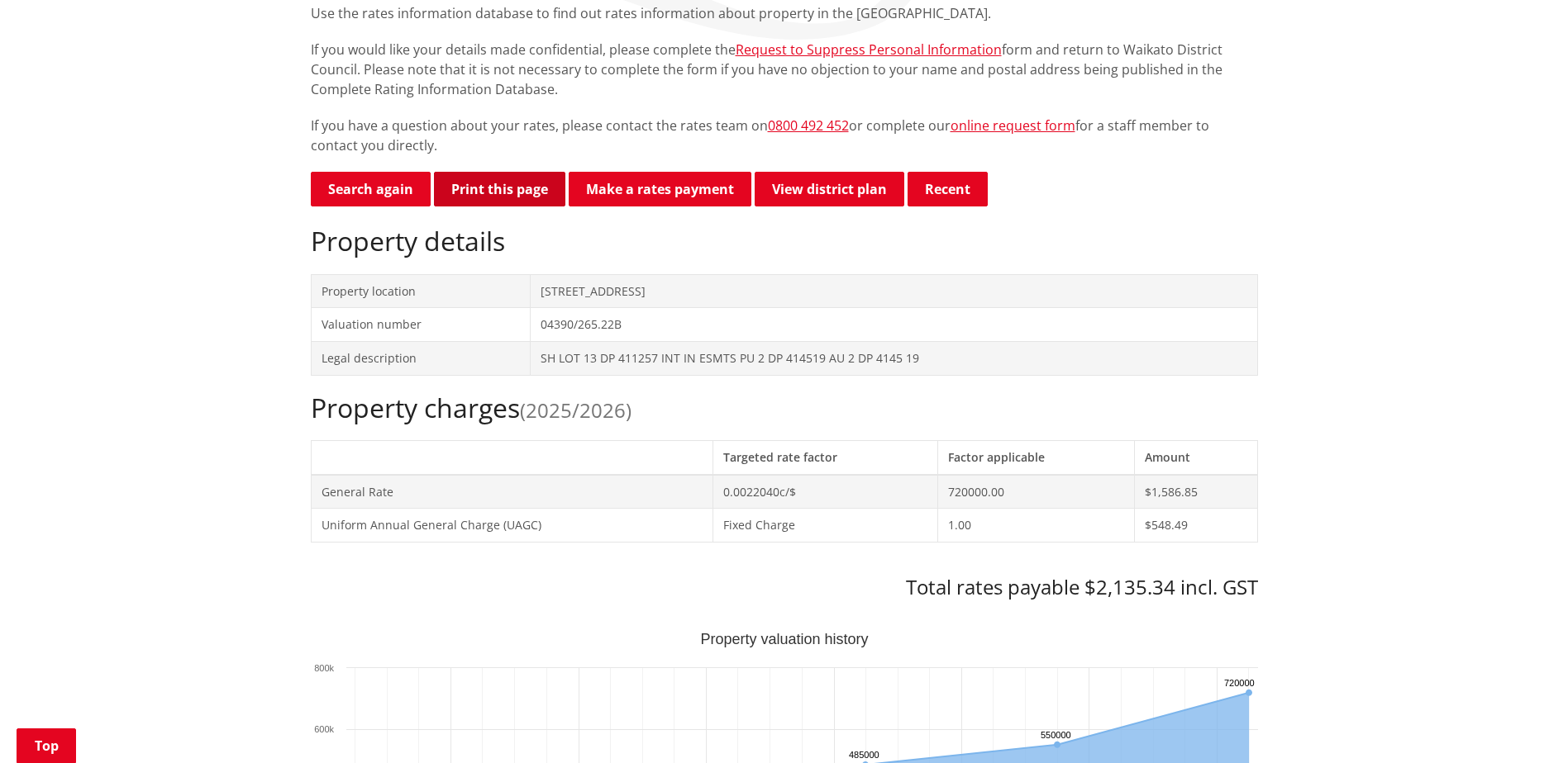
click at [490, 193] on button "Print this page" at bounding box center [500, 189] width 132 height 34
